Goal: Transaction & Acquisition: Book appointment/travel/reservation

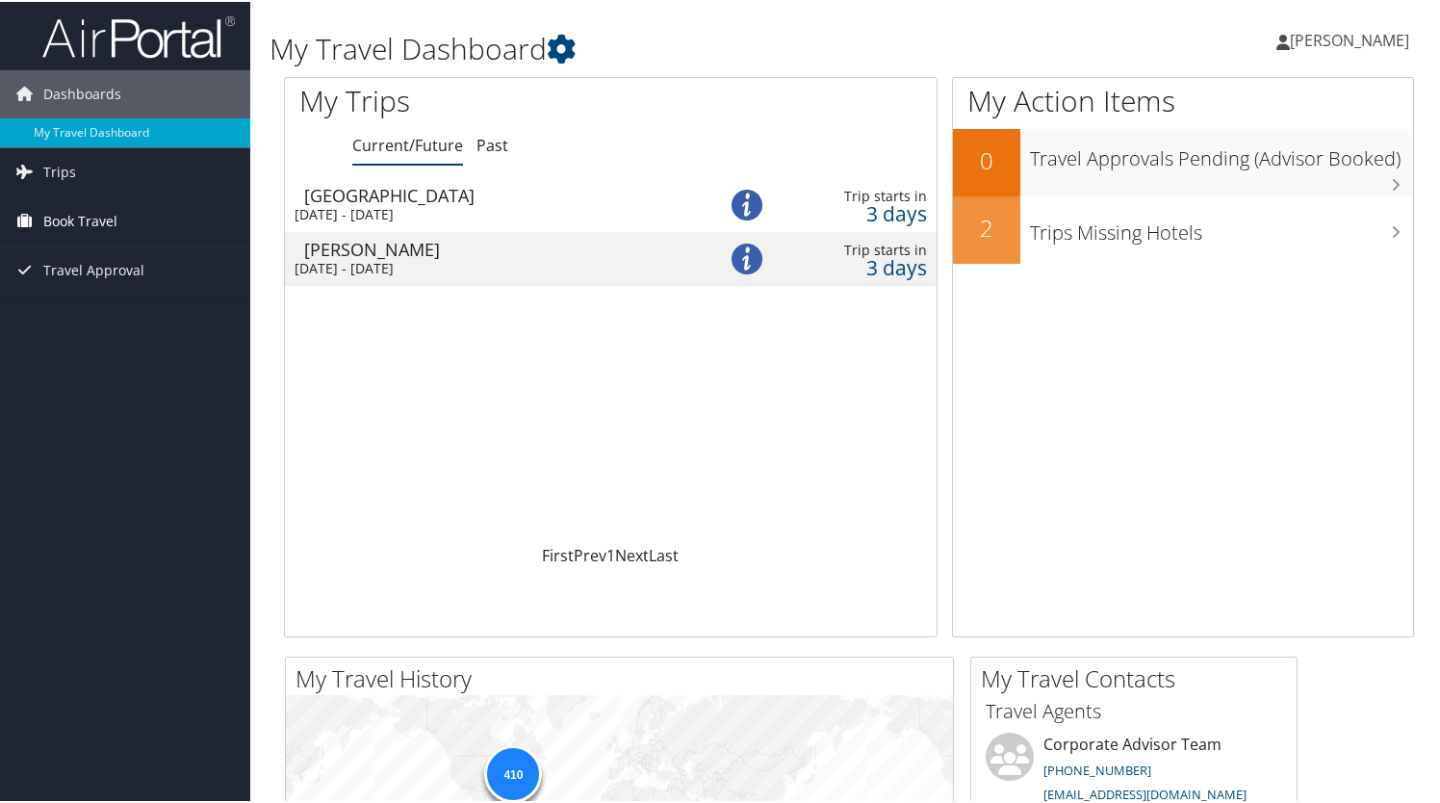
click at [150, 222] on link "Book Travel" at bounding box center [125, 219] width 250 height 48
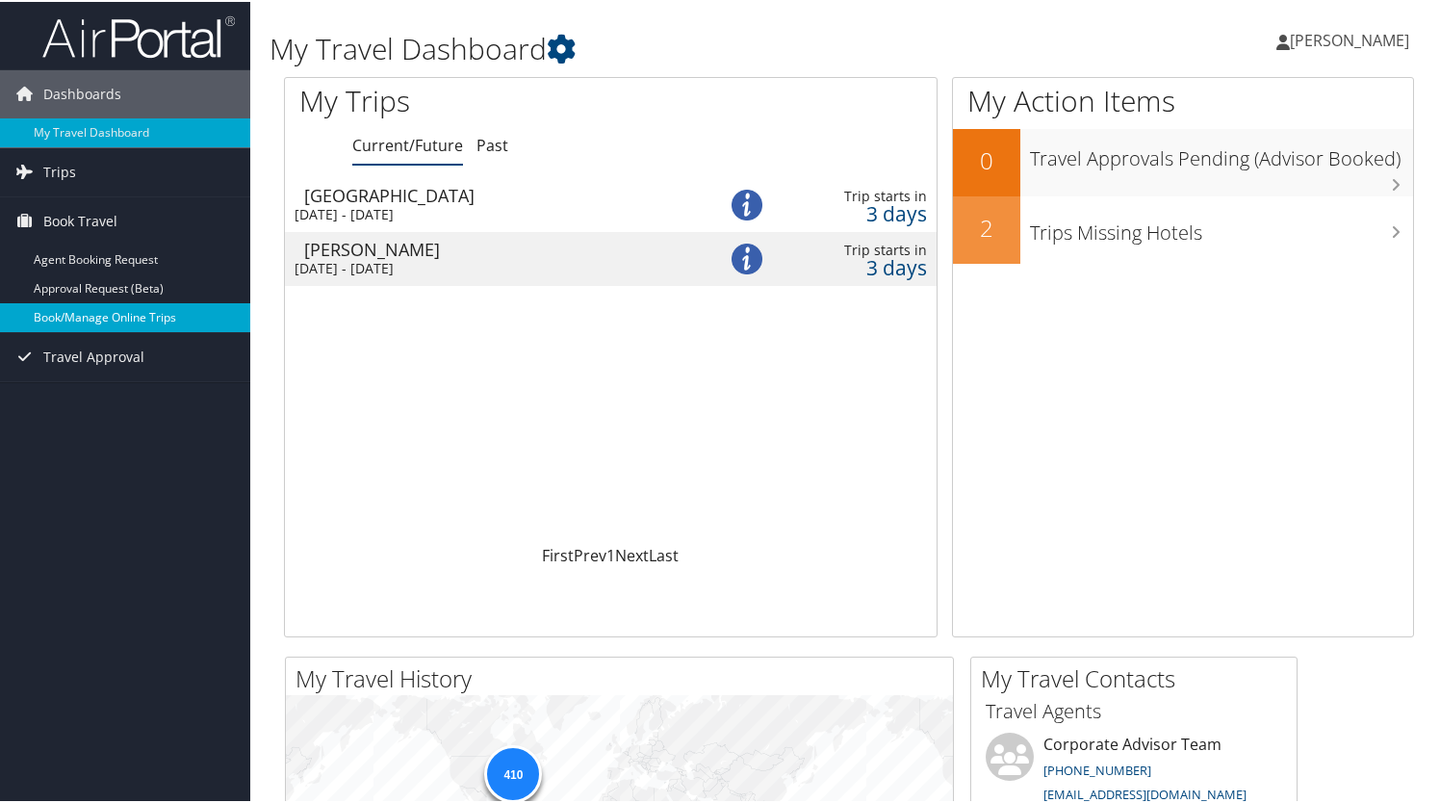
click at [165, 310] on link "Book/Manage Online Trips" at bounding box center [125, 315] width 250 height 29
